Goal: Find specific page/section: Find specific page/section

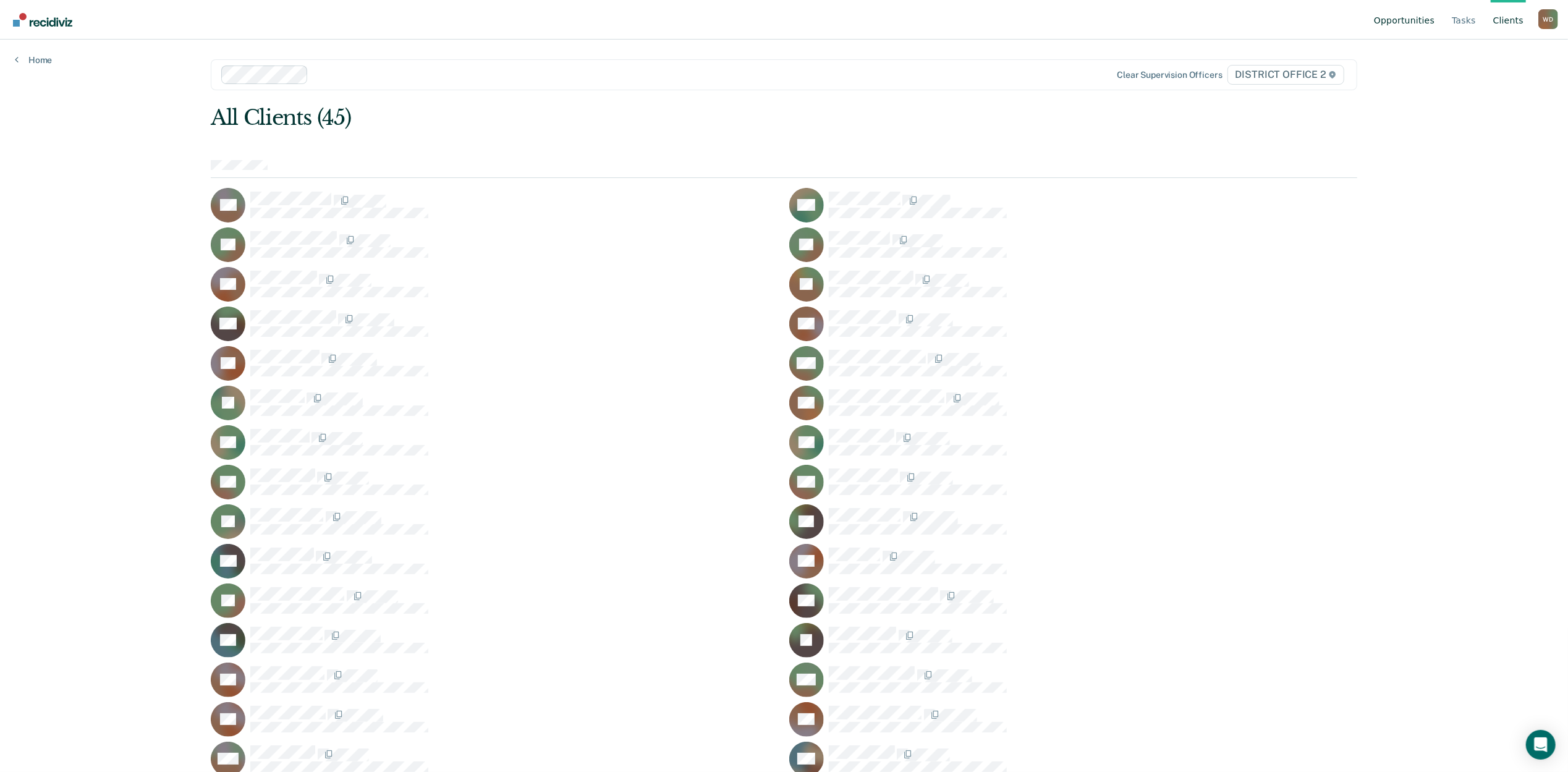
click at [1399, 25] on link "Opportunities" at bounding box center [1403, 19] width 65 height 40
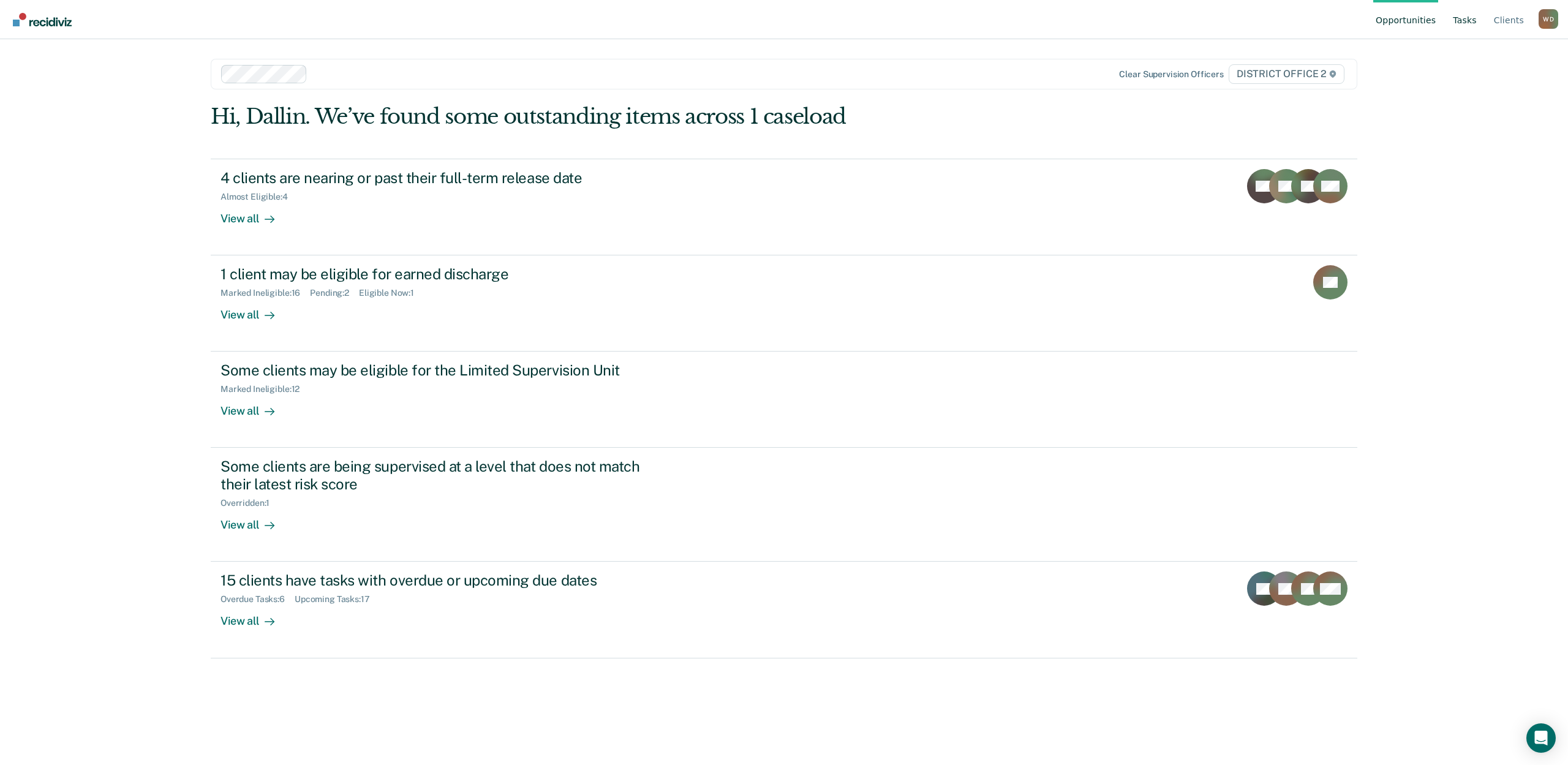
click at [1468, 18] on link "Tasks" at bounding box center [1464, 19] width 29 height 39
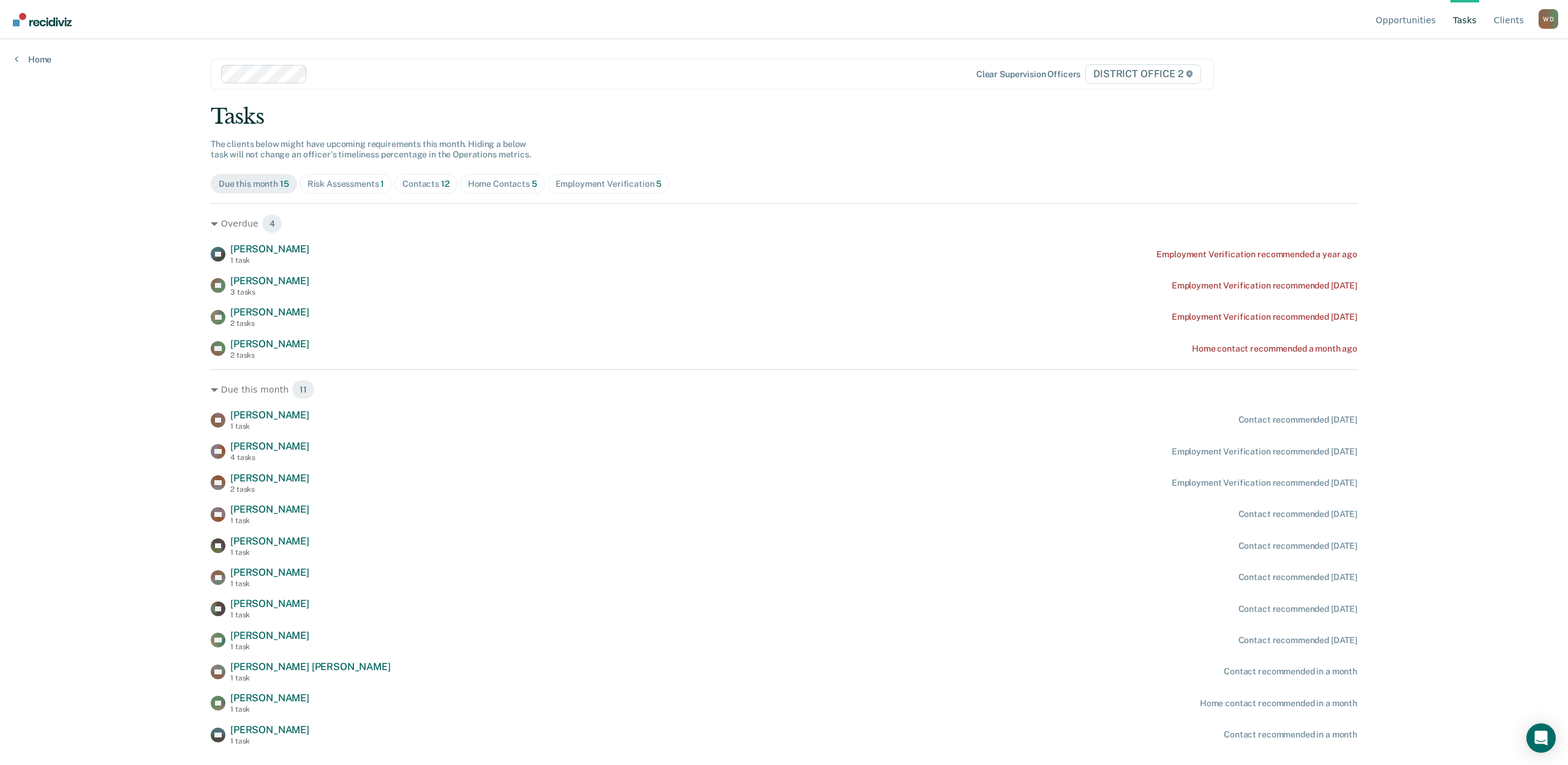
click at [834, 170] on div "Tasks The clients below might have upcoming requirements this month. Hiding a b…" at bounding box center [784, 424] width 1146 height 641
click at [111, 337] on div "Opportunities Tasks Client s [PERSON_NAME] [PERSON_NAME] Profile How it works L…" at bounding box center [784, 382] width 1568 height 765
click at [710, 114] on div "Tasks" at bounding box center [784, 116] width 1146 height 25
